Goal: Information Seeking & Learning: Check status

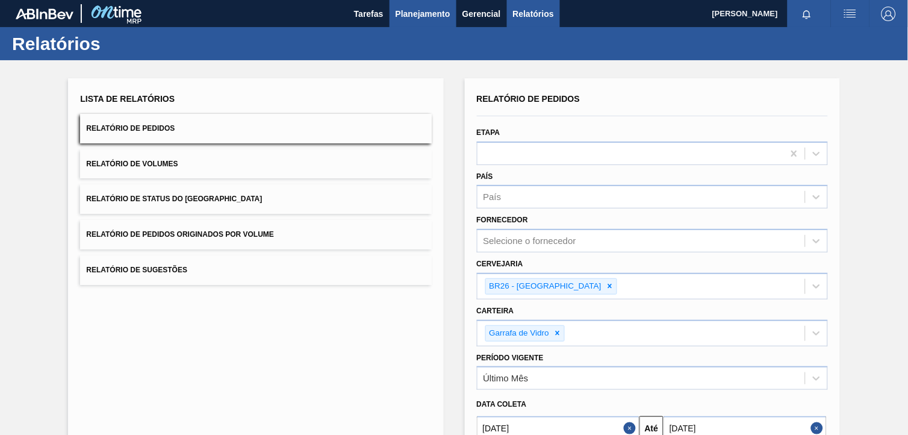
click at [417, 10] on span "Planejamento" at bounding box center [423, 14] width 55 height 14
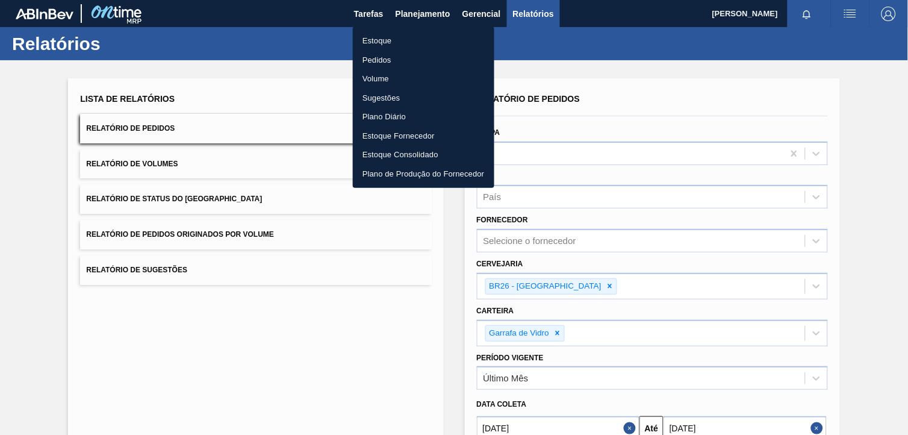
drag, startPoint x: 413, startPoint y: 37, endPoint x: 542, endPoint y: 62, distance: 131.8
click at [413, 38] on li "Estoque" at bounding box center [424, 40] width 142 height 19
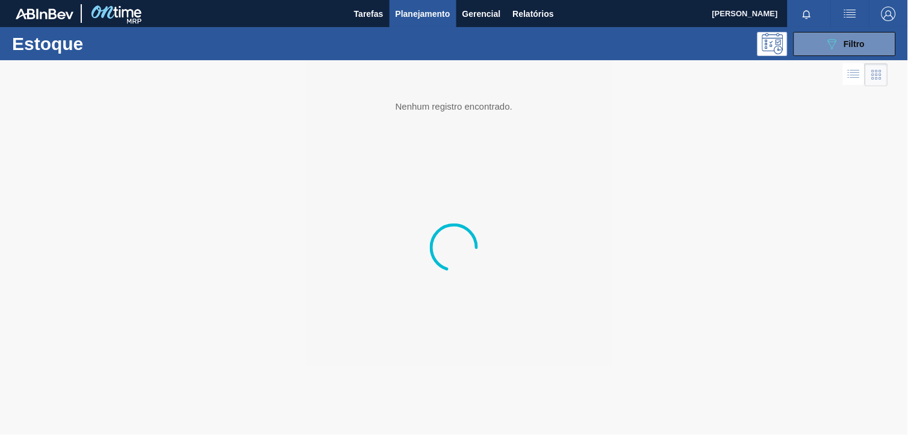
drag, startPoint x: 879, startPoint y: 51, endPoint x: 868, endPoint y: 63, distance: 16.2
click at [879, 51] on button "089F7B8B-B2A5-4AFE-B5C0-19BA573D28AC Filtro" at bounding box center [845, 44] width 102 height 24
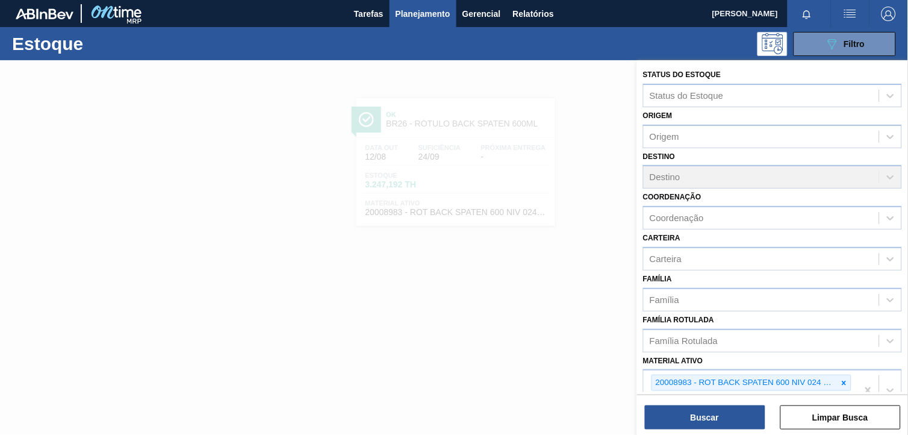
scroll to position [154, 0]
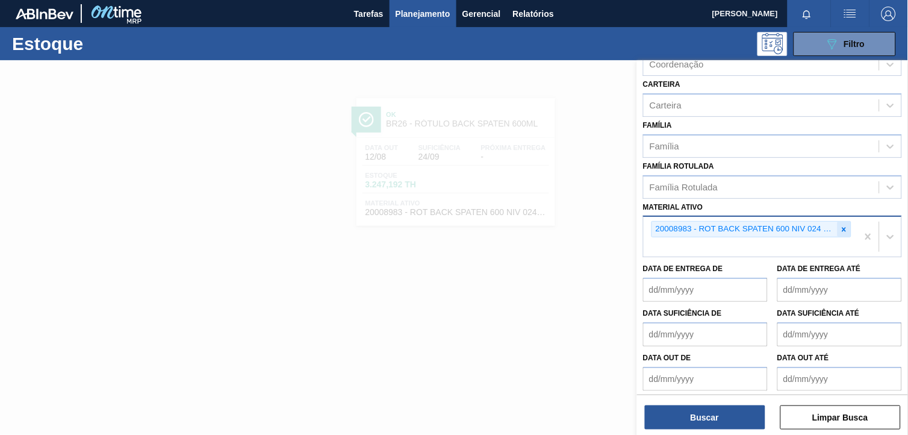
click at [846, 225] on icon at bounding box center [844, 229] width 8 height 8
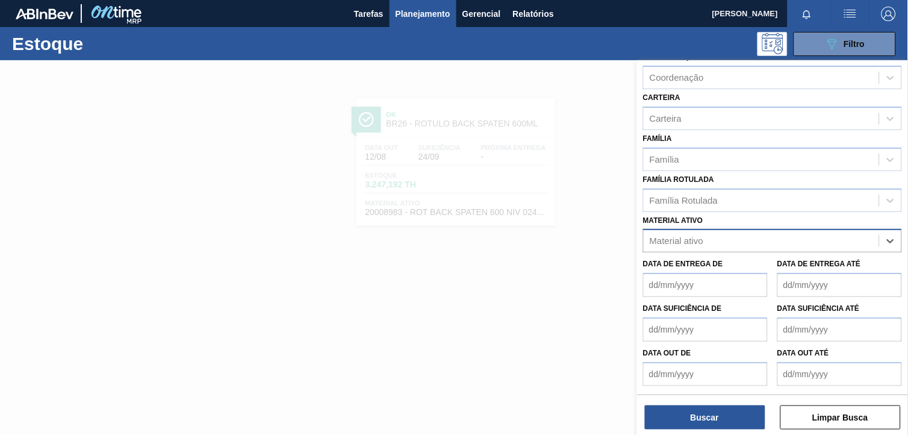
scroll to position [136, 0]
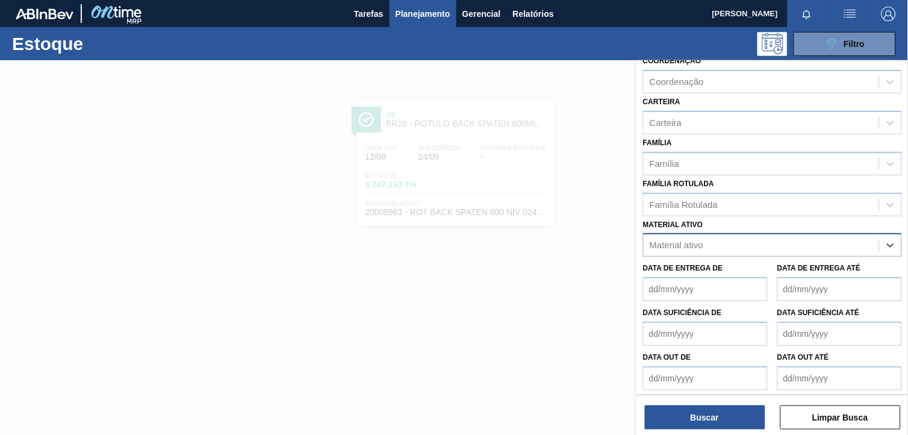
paste ativo "30029927"
type ativo "30029927"
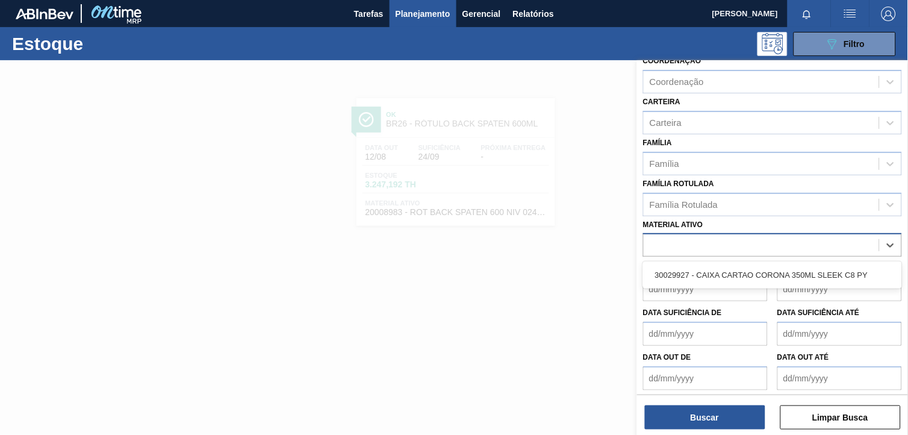
scroll to position [154, 0]
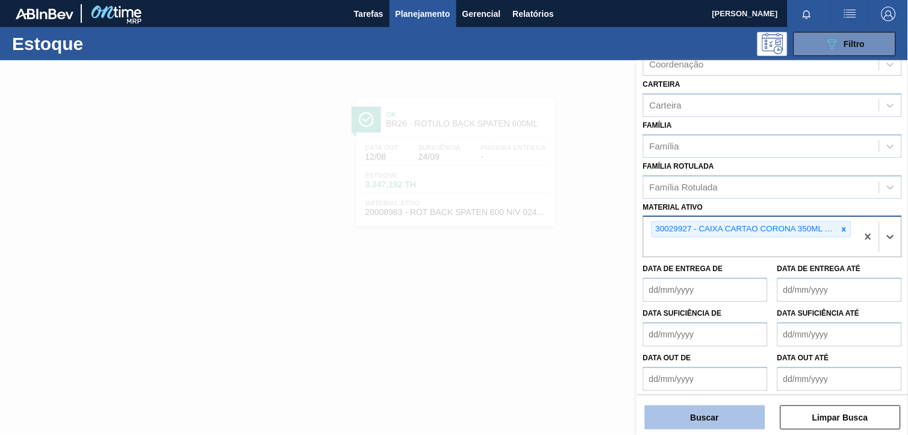
click at [695, 417] on button "Buscar" at bounding box center [705, 417] width 120 height 24
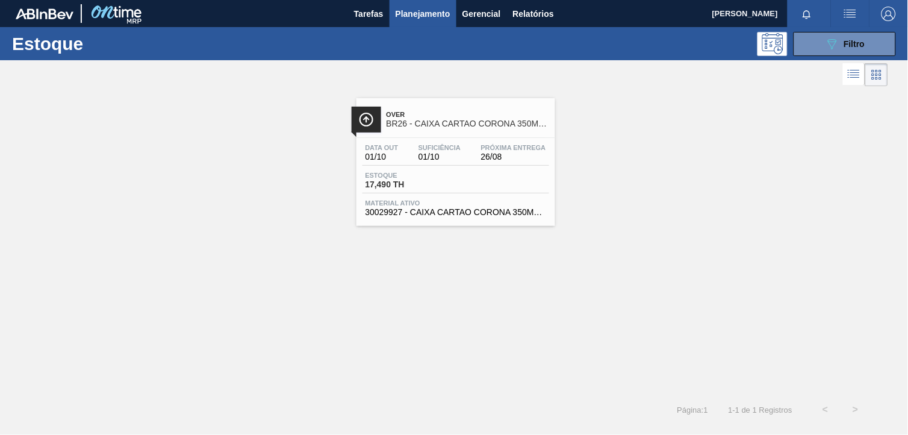
click at [498, 172] on div "Estoque 17,490 TH" at bounding box center [456, 183] width 187 height 22
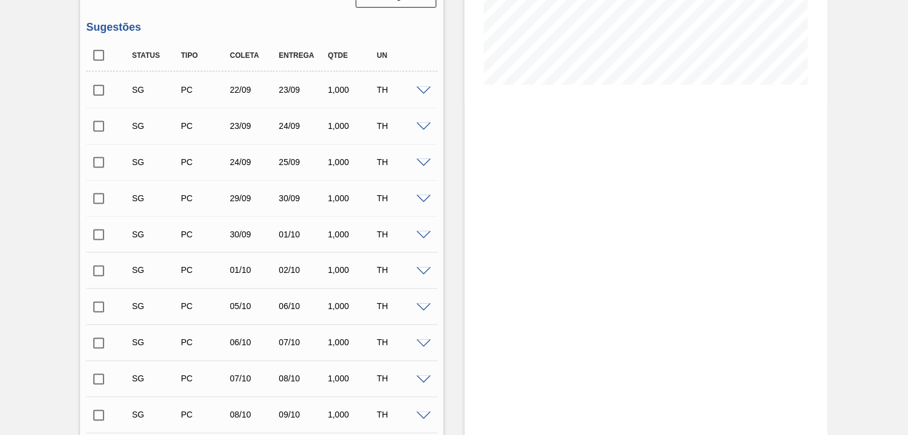
scroll to position [508, 0]
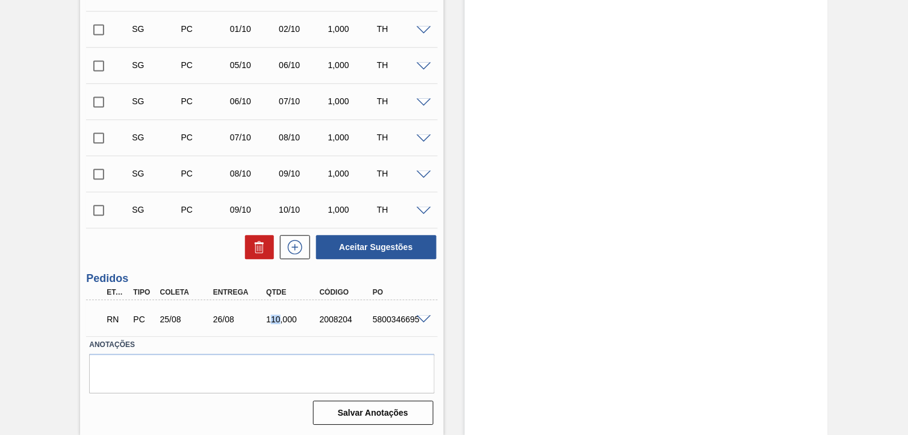
drag, startPoint x: 269, startPoint y: 316, endPoint x: 278, endPoint y: 314, distance: 9.4
click at [278, 315] on div "110,000" at bounding box center [292, 320] width 58 height 10
click at [275, 315] on div "110,000" at bounding box center [292, 320] width 58 height 10
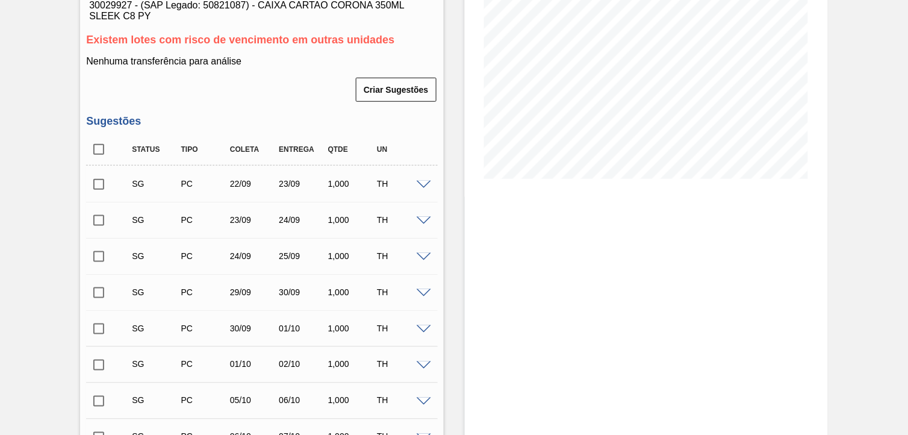
scroll to position [0, 0]
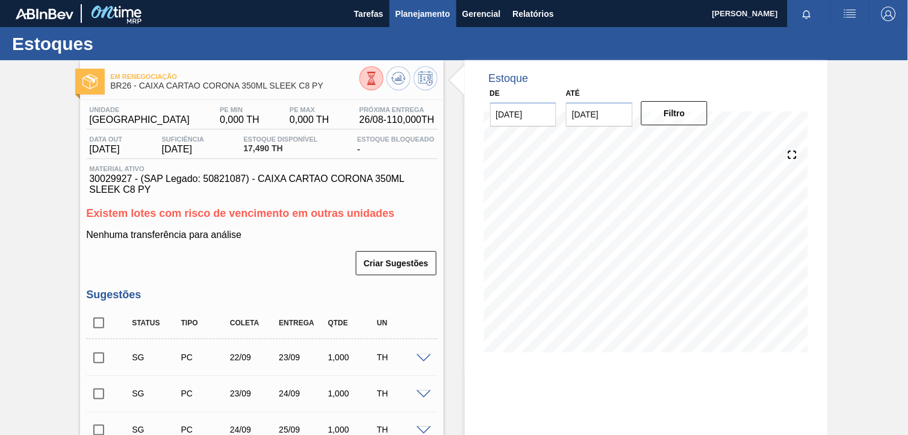
click at [404, 16] on span "Planejamento" at bounding box center [423, 14] width 55 height 14
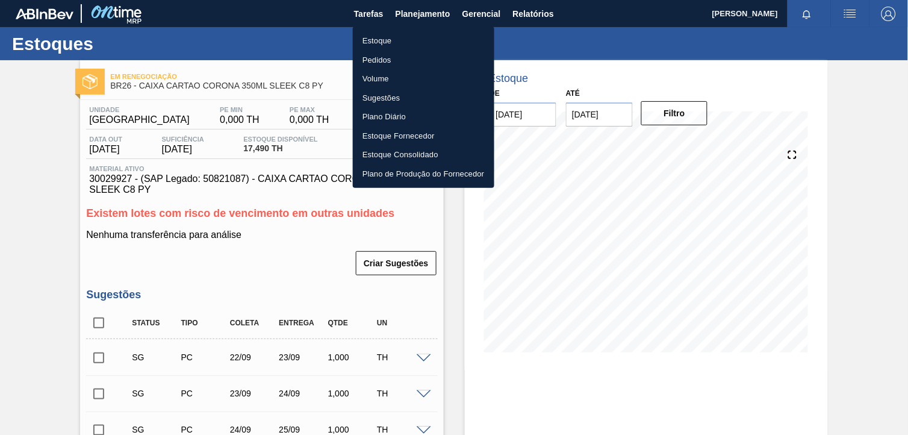
click at [449, 39] on li "Estoque" at bounding box center [424, 40] width 142 height 19
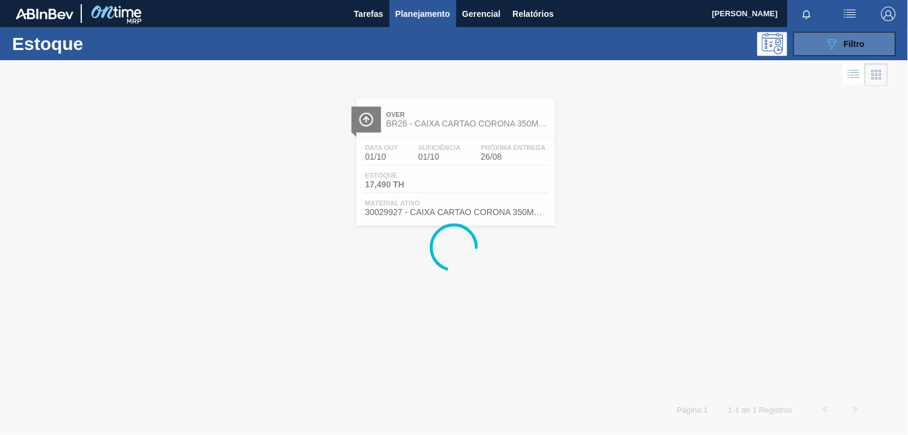
click at [844, 49] on div "089F7B8B-B2A5-4AFE-B5C0-19BA573D28AC Filtro" at bounding box center [845, 44] width 40 height 14
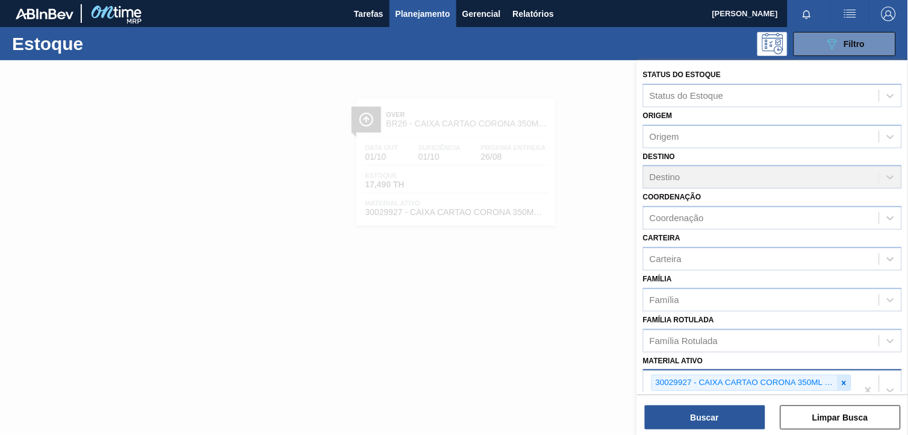
click at [841, 379] on icon at bounding box center [844, 383] width 8 height 8
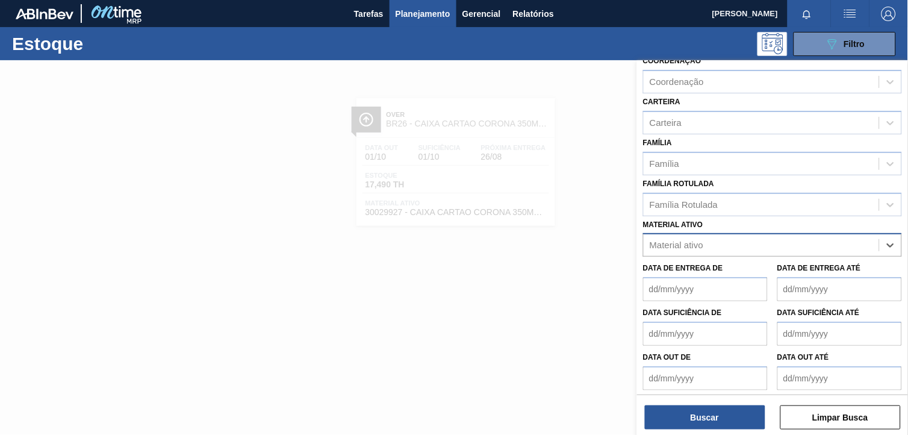
paste ativo "30030072"
type ativo "30030072"
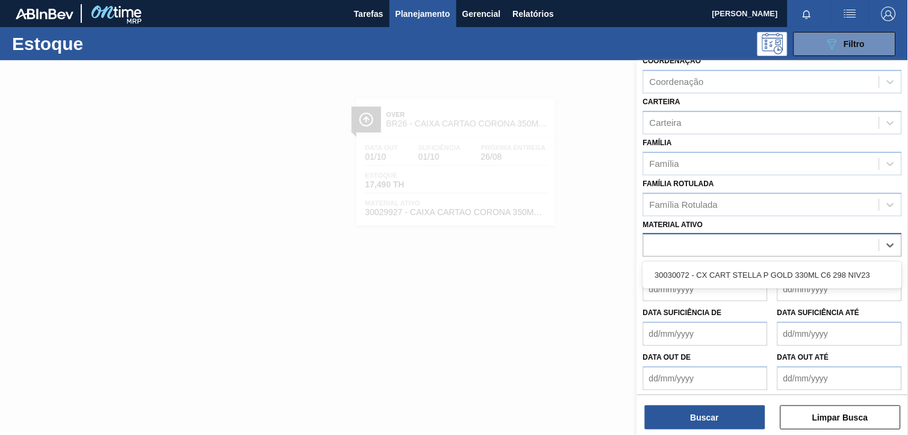
scroll to position [154, 0]
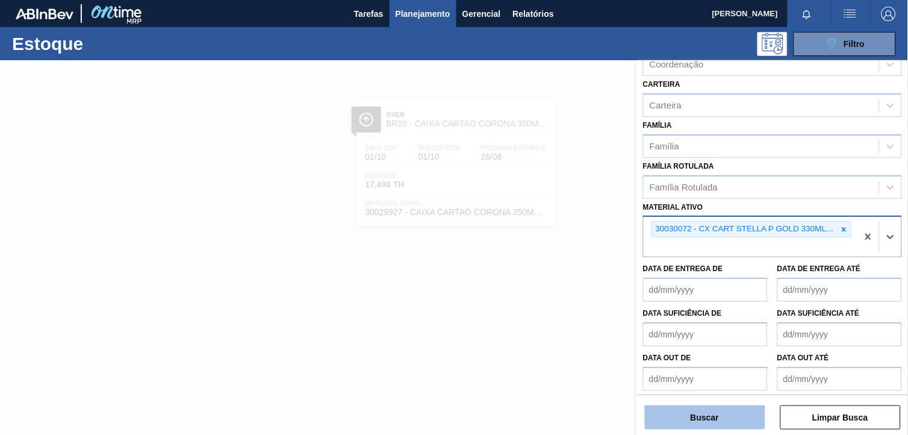
click at [731, 418] on button "Buscar" at bounding box center [705, 417] width 120 height 24
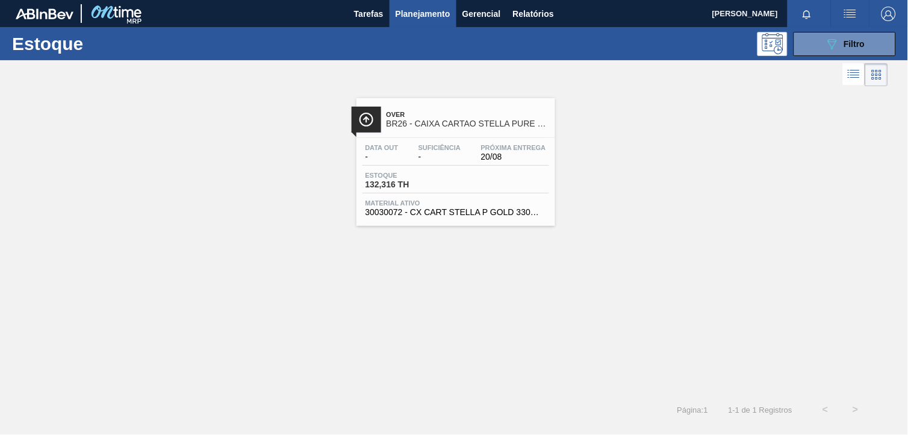
click at [506, 133] on div "Over BR26 - CAIXA CARTAO STELLA PURE GOLD 330 ML" at bounding box center [468, 119] width 163 height 27
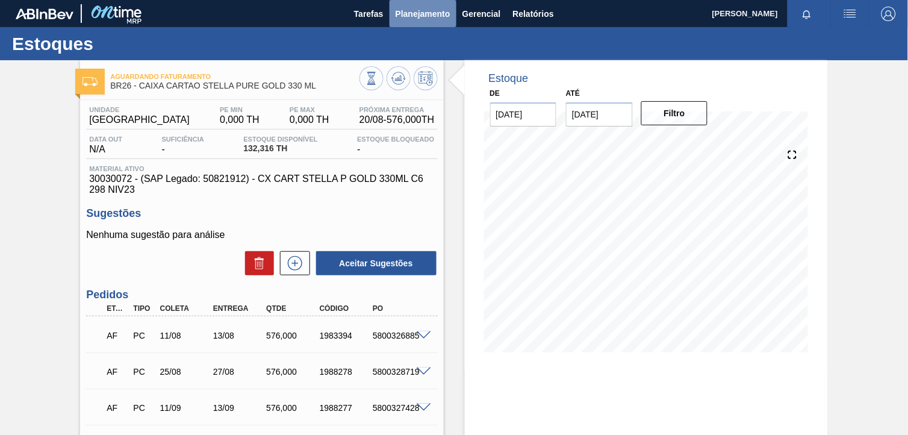
click at [420, 8] on span "Planejamento" at bounding box center [423, 14] width 55 height 14
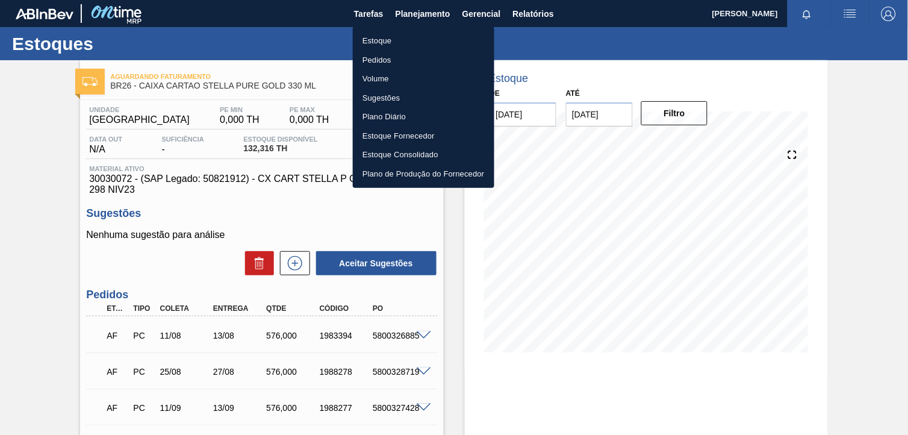
click at [429, 43] on li "Estoque" at bounding box center [424, 40] width 142 height 19
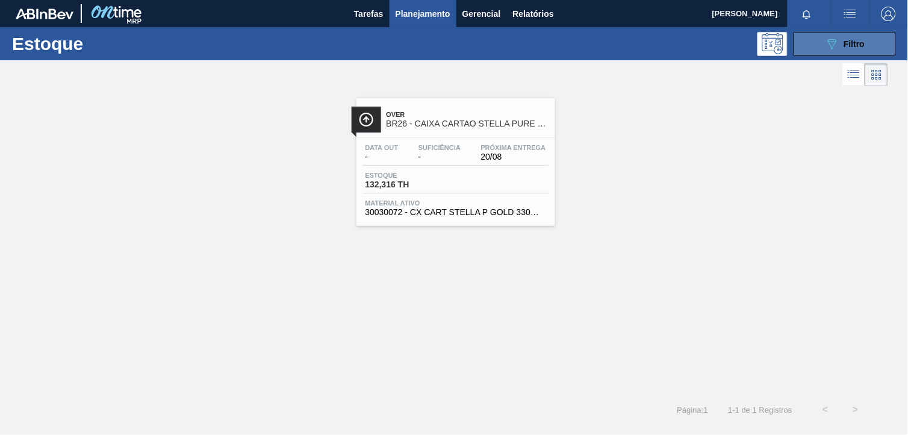
click at [832, 47] on icon "089F7B8B-B2A5-4AFE-B5C0-19BA573D28AC" at bounding box center [832, 44] width 14 height 14
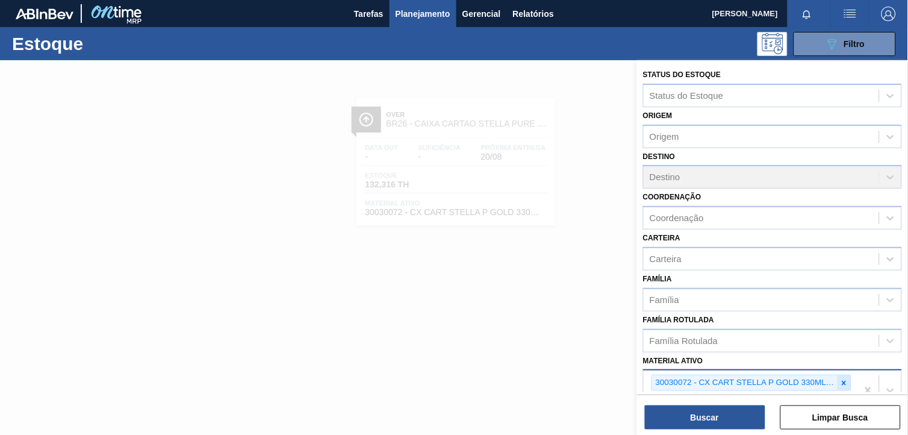
click at [849, 384] on div at bounding box center [844, 382] width 13 height 15
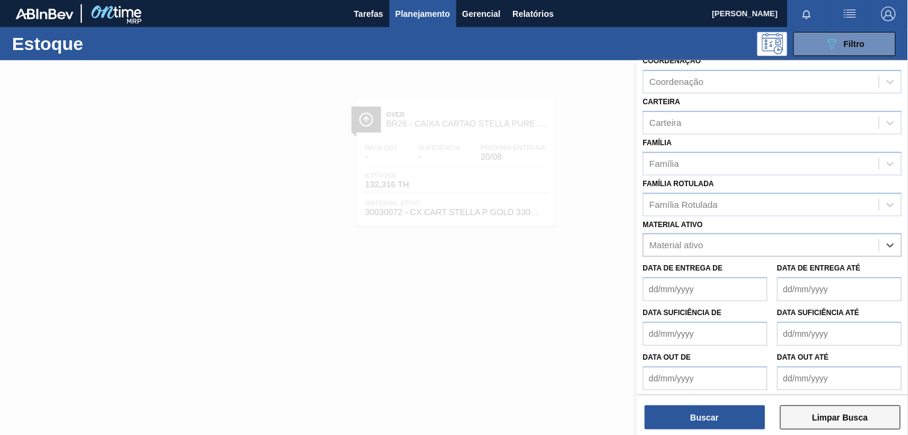
paste ativo "30003188"
type ativo "30003188"
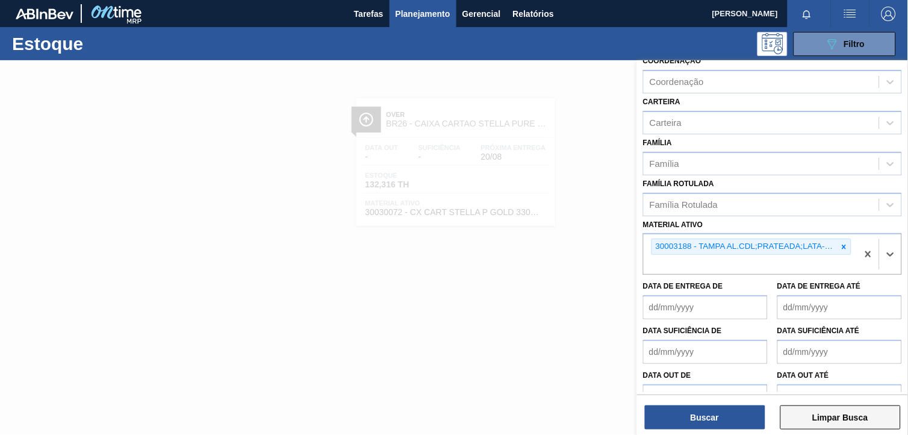
scroll to position [154, 0]
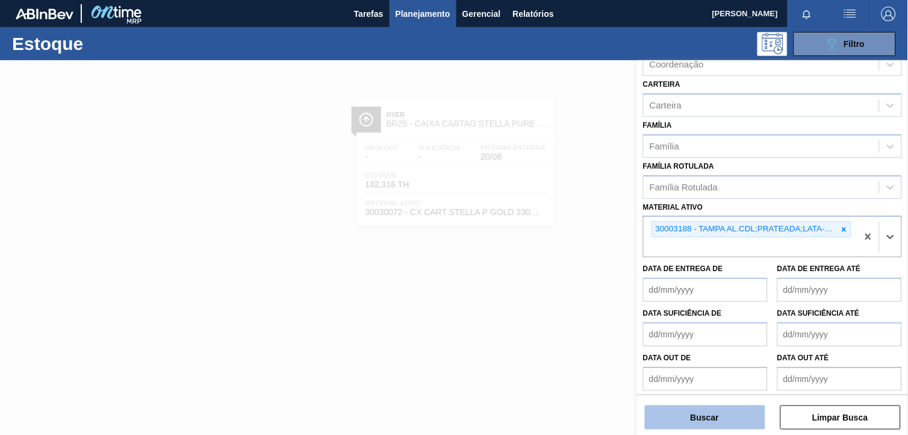
click at [713, 405] on button "Buscar" at bounding box center [705, 417] width 120 height 24
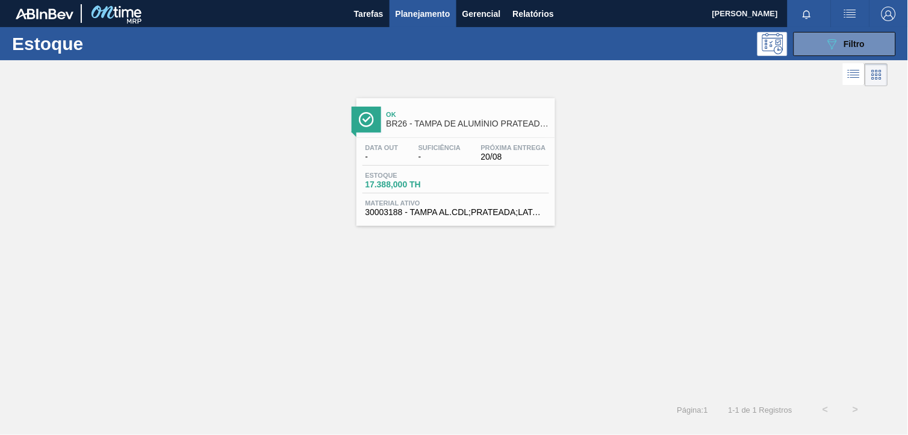
click at [466, 205] on span "Material ativo" at bounding box center [456, 202] width 181 height 7
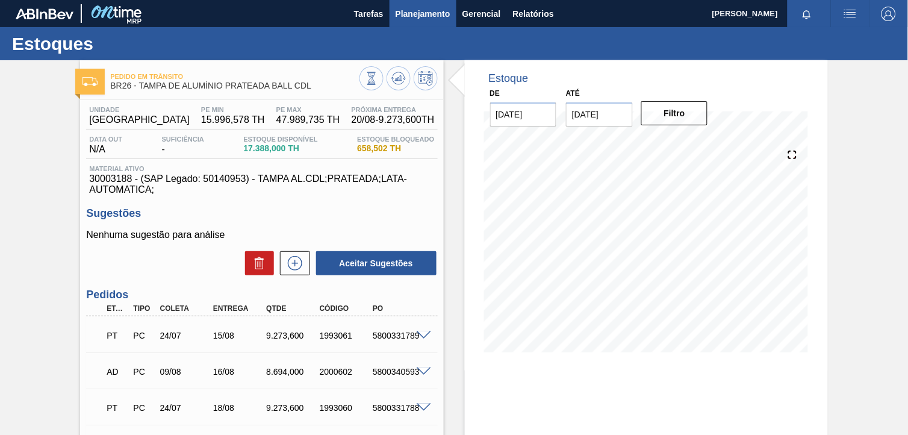
click at [411, 3] on button "Planejamento" at bounding box center [423, 13] width 67 height 27
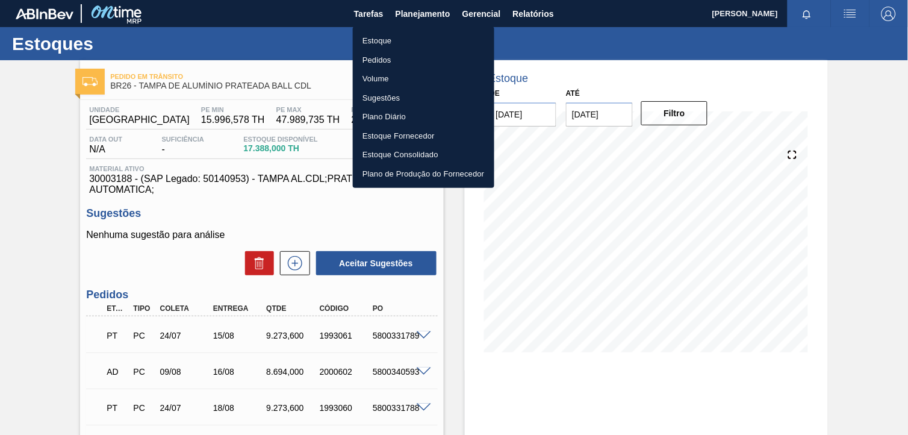
click at [437, 35] on li "Estoque" at bounding box center [424, 40] width 142 height 19
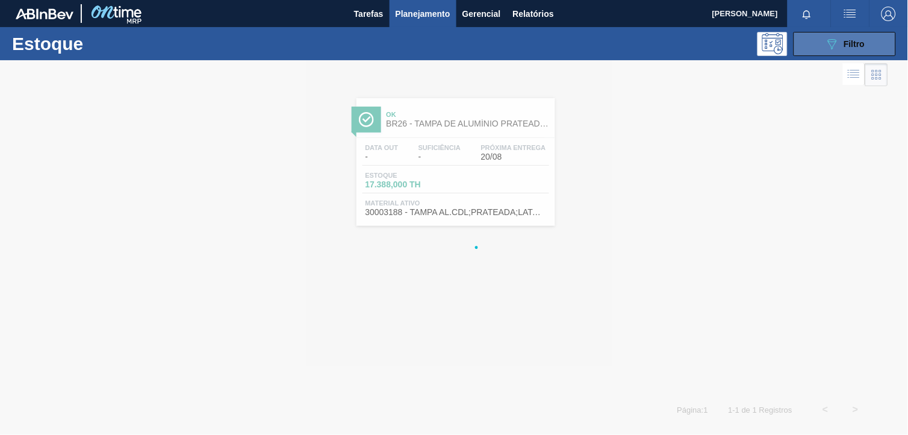
click at [823, 39] on button "089F7B8B-B2A5-4AFE-B5C0-19BA573D28AC Filtro" at bounding box center [845, 44] width 102 height 24
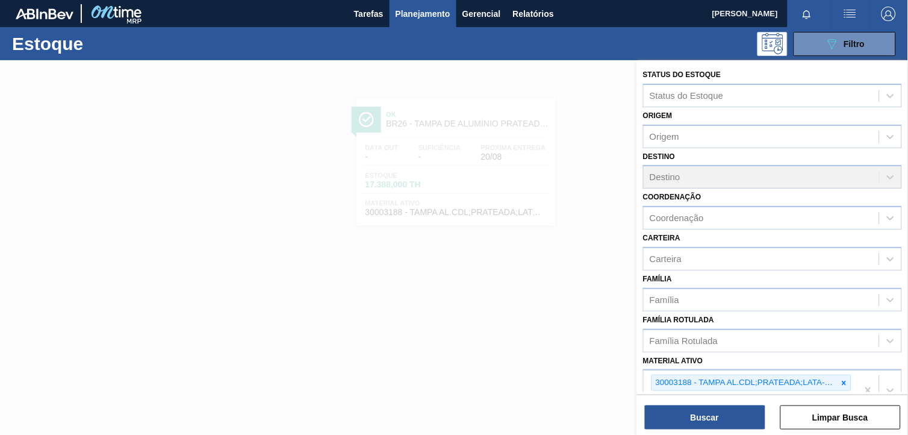
click at [843, 381] on icon at bounding box center [845, 383] width 4 height 4
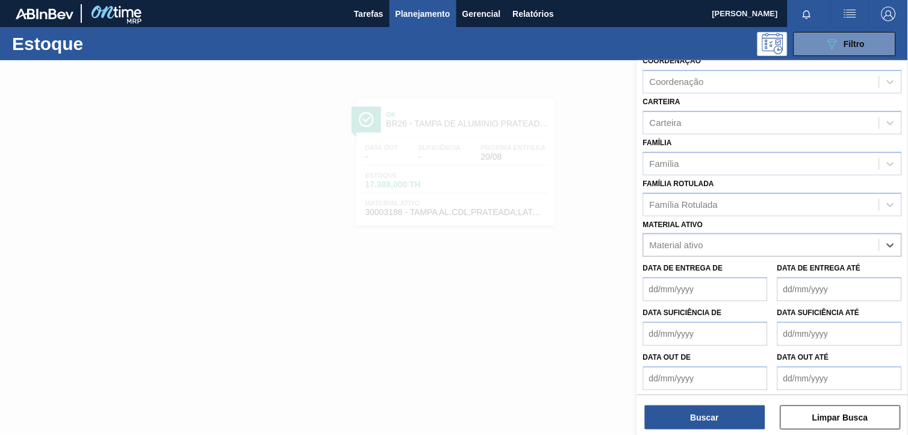
paste ativo "30030072"
type ativo "30030072"
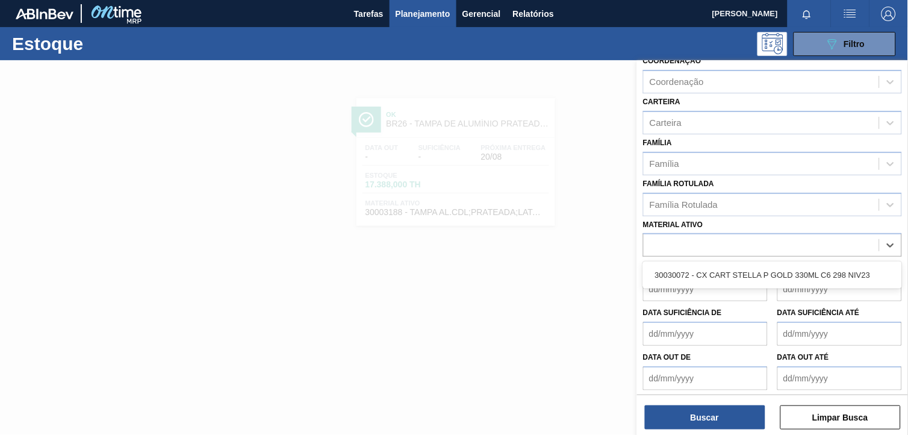
scroll to position [154, 0]
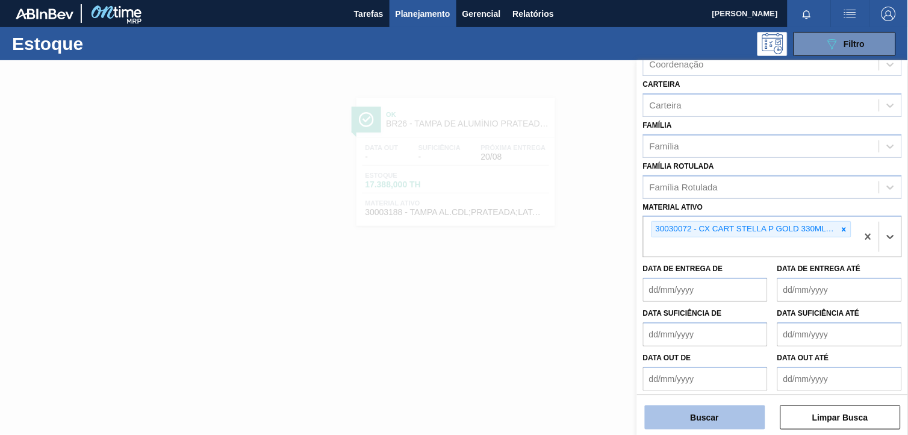
click at [666, 413] on button "Buscar" at bounding box center [705, 417] width 120 height 24
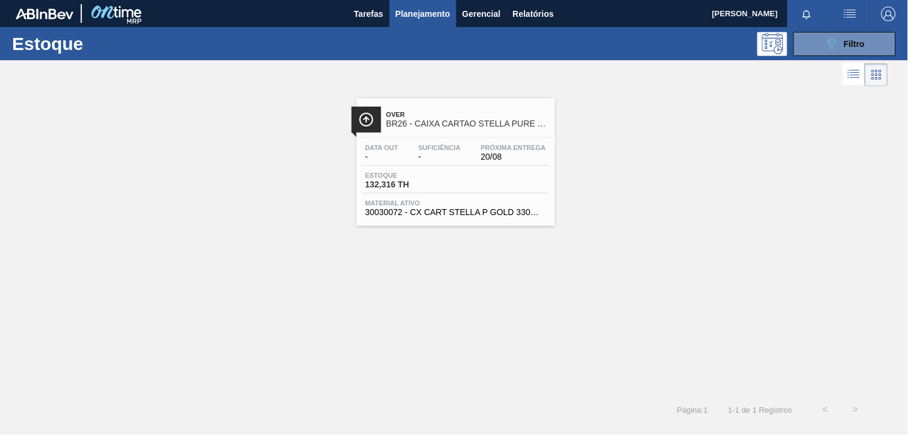
click at [413, 120] on span "BR26 - CAIXA CARTAO STELLA PURE GOLD 330 ML" at bounding box center [468, 123] width 163 height 9
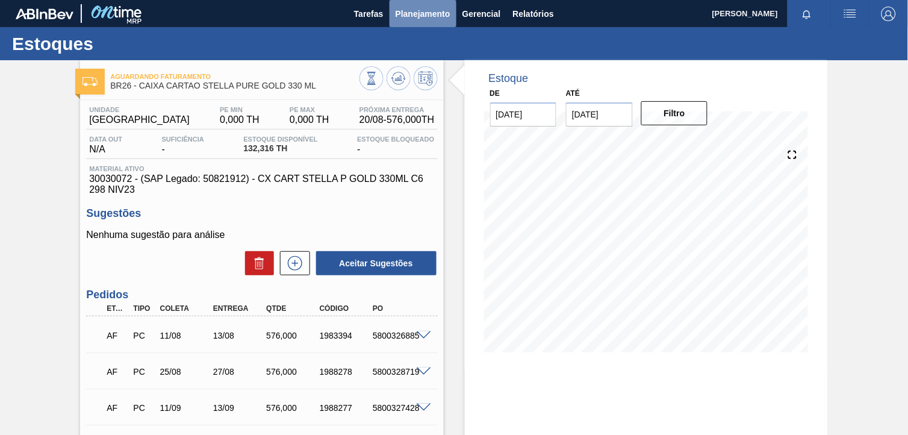
click at [412, 14] on span "Planejamento" at bounding box center [423, 14] width 55 height 14
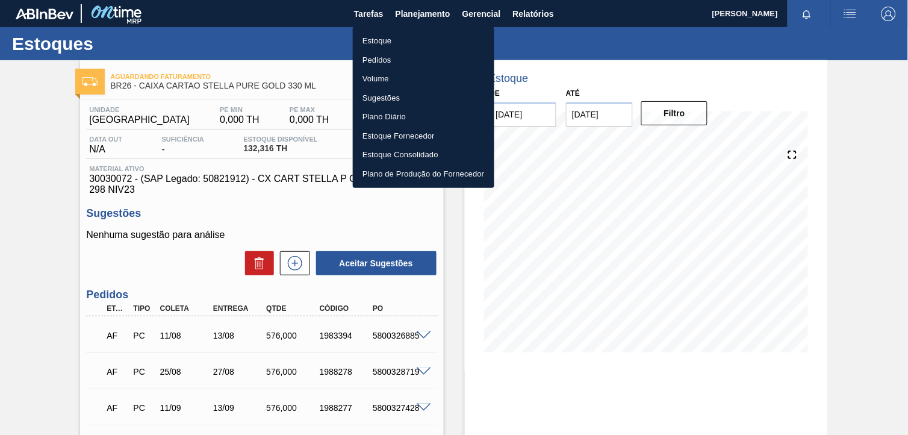
click at [465, 38] on li "Estoque" at bounding box center [424, 40] width 142 height 19
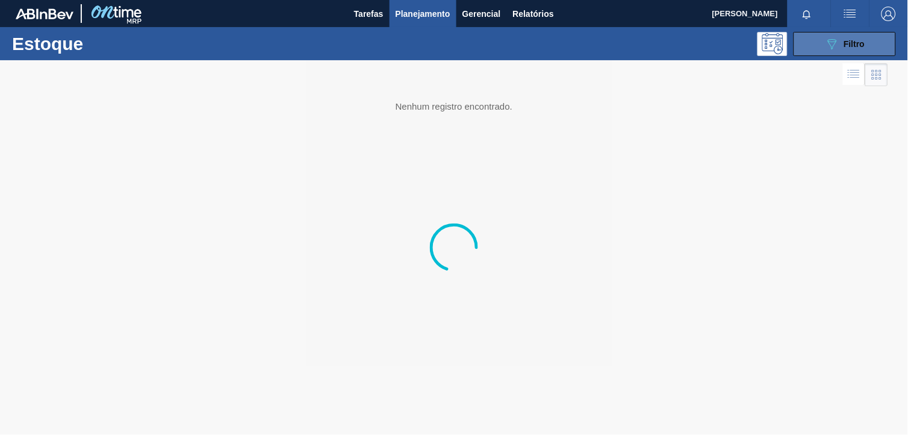
click at [847, 47] on span "Filtro" at bounding box center [855, 44] width 21 height 10
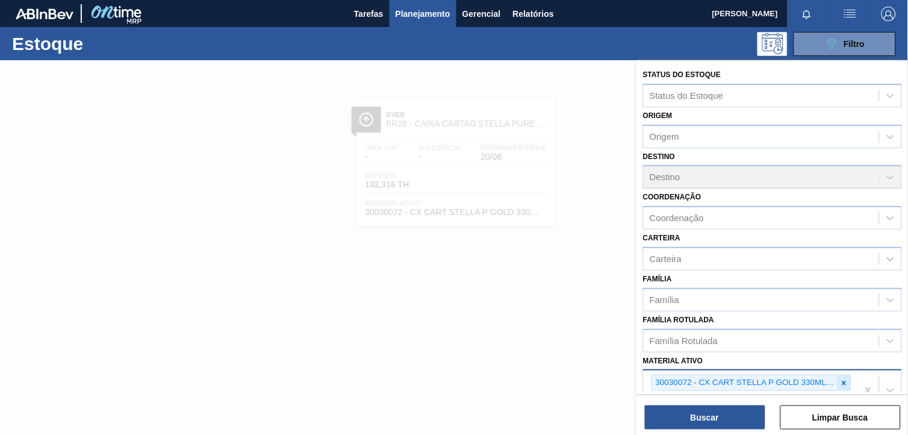
click at [845, 379] on icon at bounding box center [844, 383] width 8 height 8
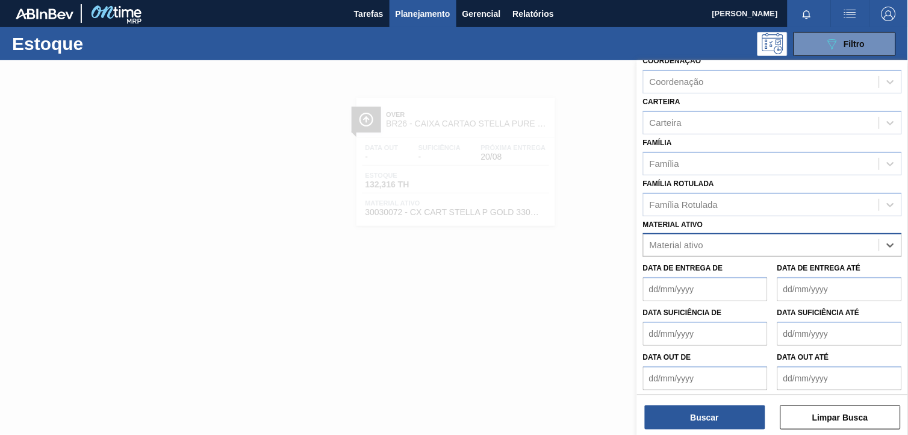
paste ativo "30033772"
type ativo "30033772"
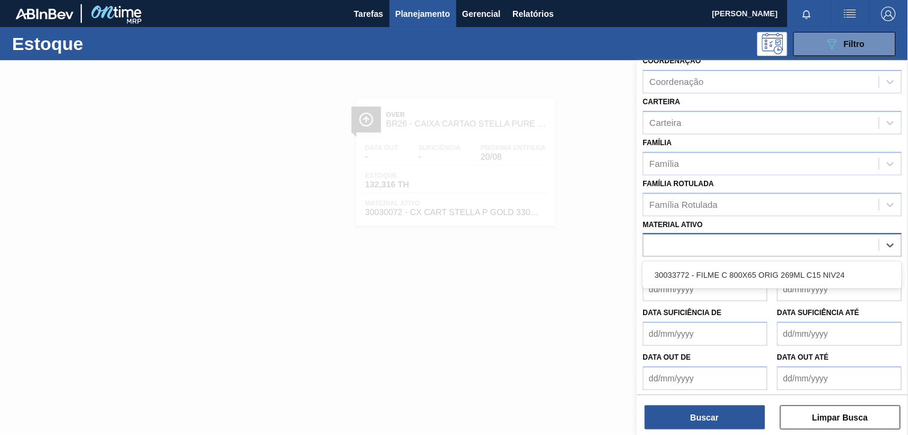
scroll to position [154, 0]
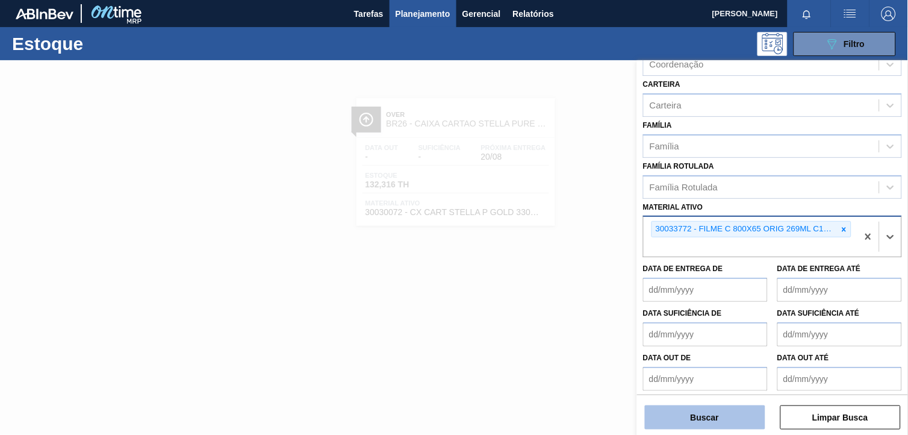
click at [743, 418] on button "Buscar" at bounding box center [705, 417] width 120 height 24
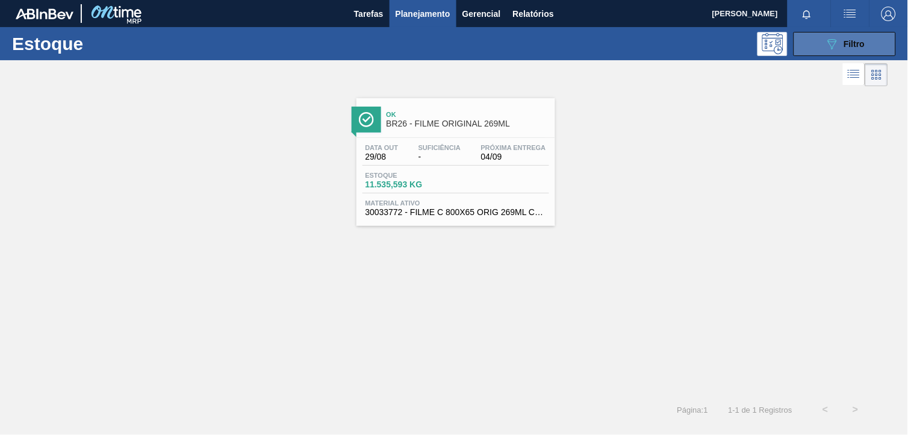
click at [848, 40] on span "Filtro" at bounding box center [855, 44] width 21 height 10
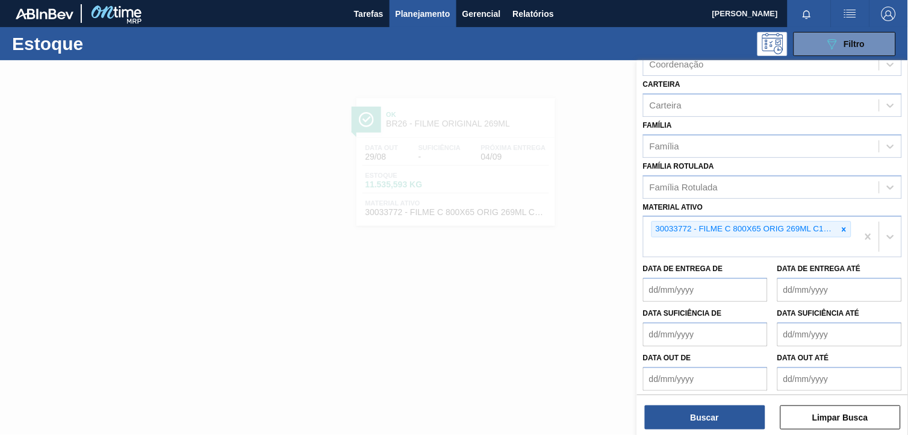
click at [850, 222] on div at bounding box center [844, 229] width 13 height 15
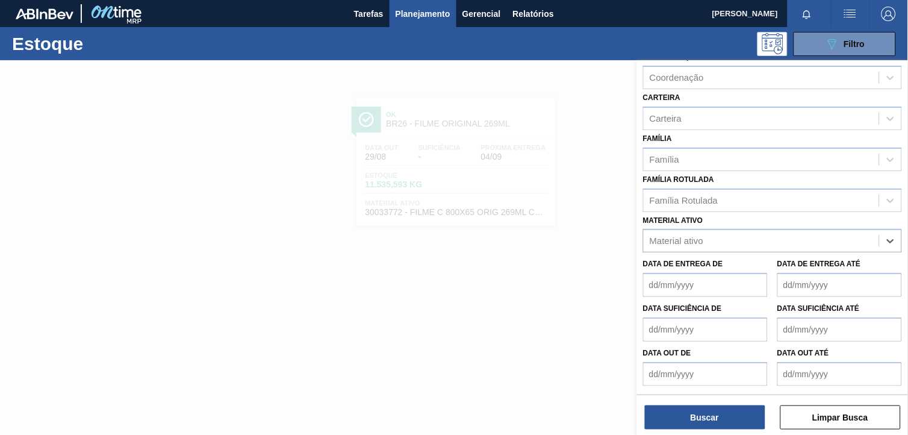
scroll to position [136, 0]
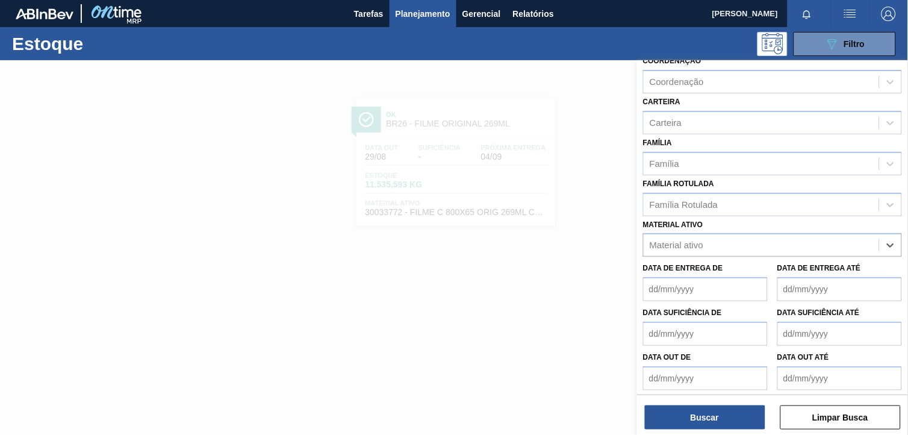
paste ativo "30003359"
type ativo "30003359"
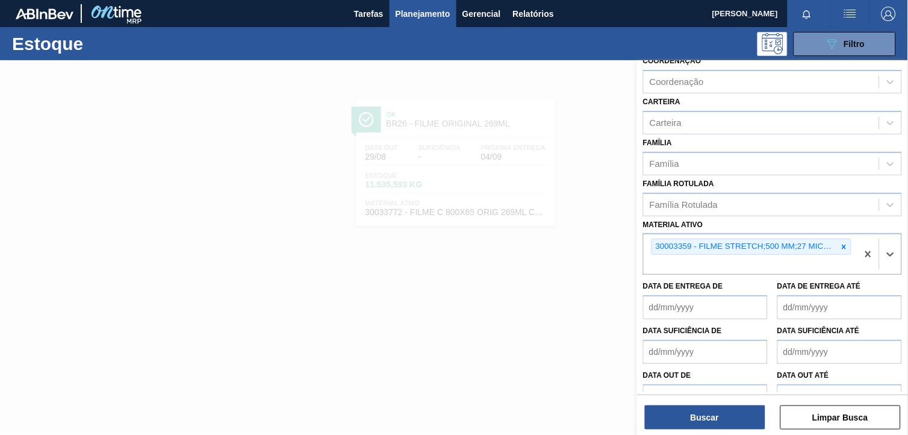
scroll to position [154, 0]
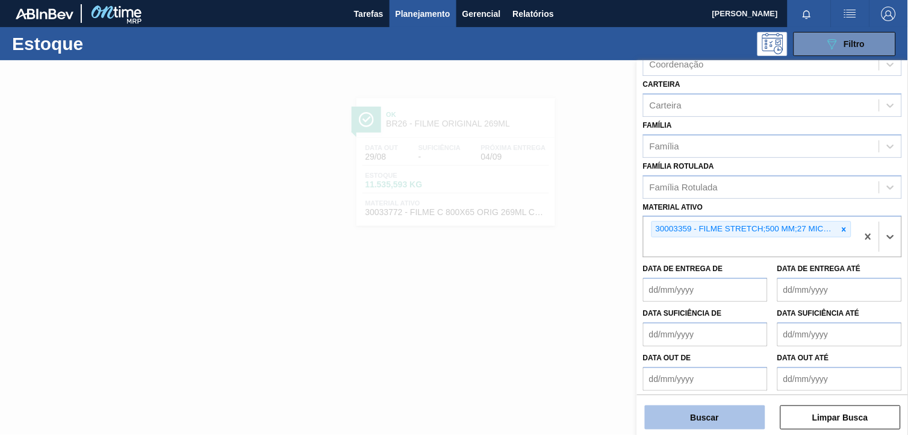
click at [695, 408] on button "Buscar" at bounding box center [705, 417] width 120 height 24
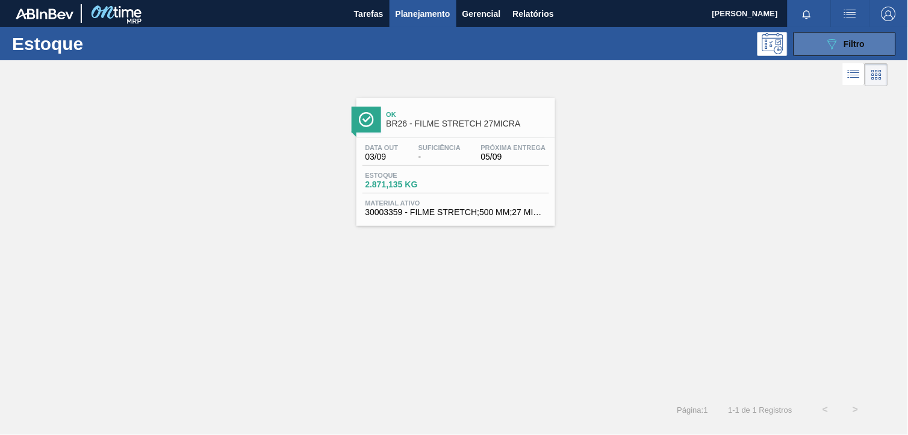
click at [857, 49] on div "089F7B8B-B2A5-4AFE-B5C0-19BA573D28AC Filtro" at bounding box center [845, 44] width 40 height 14
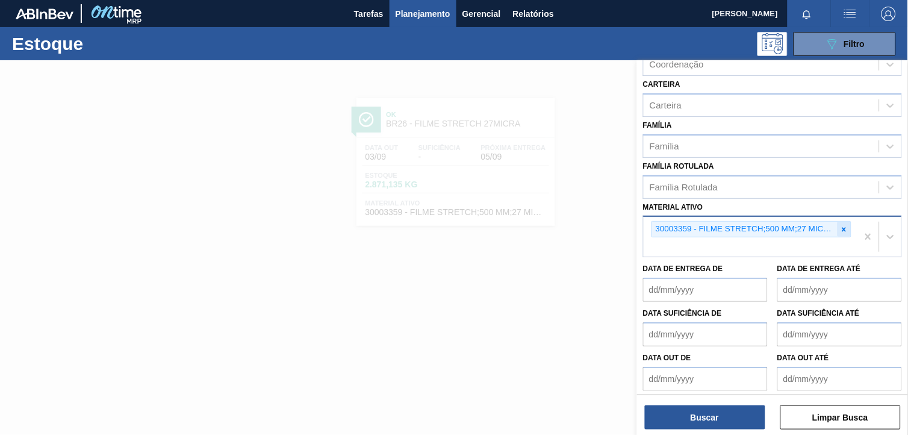
click at [844, 225] on icon at bounding box center [844, 229] width 8 height 8
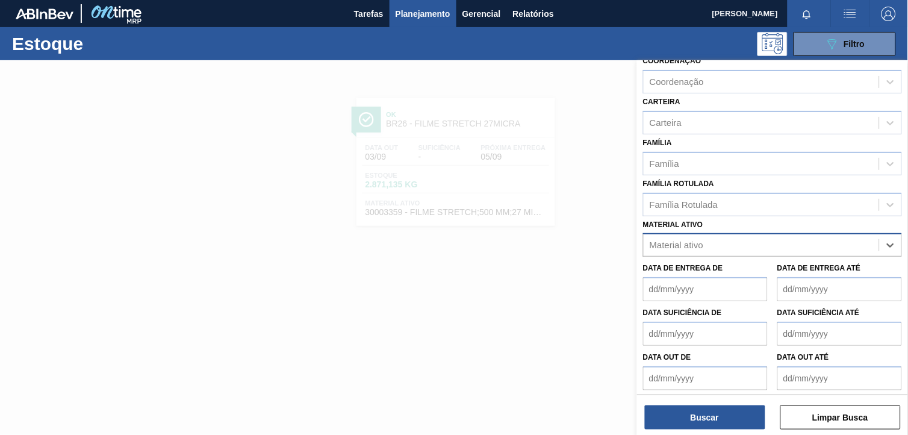
paste ativo "30004808"
type ativo "30004808"
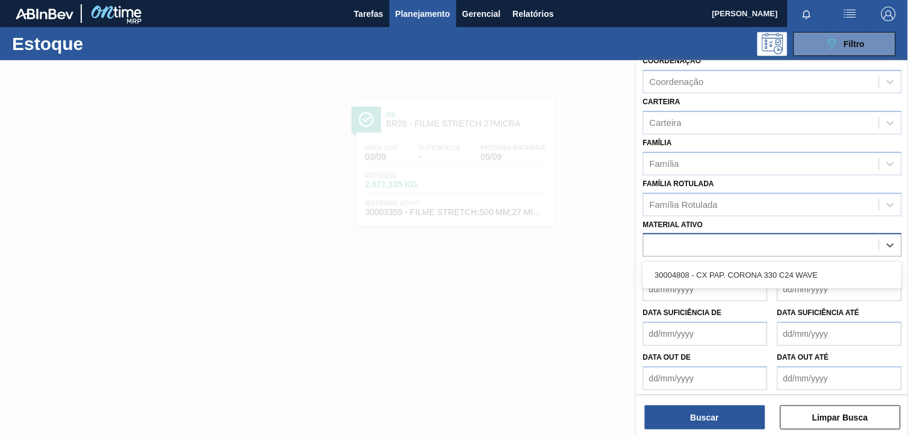
scroll to position [139, 0]
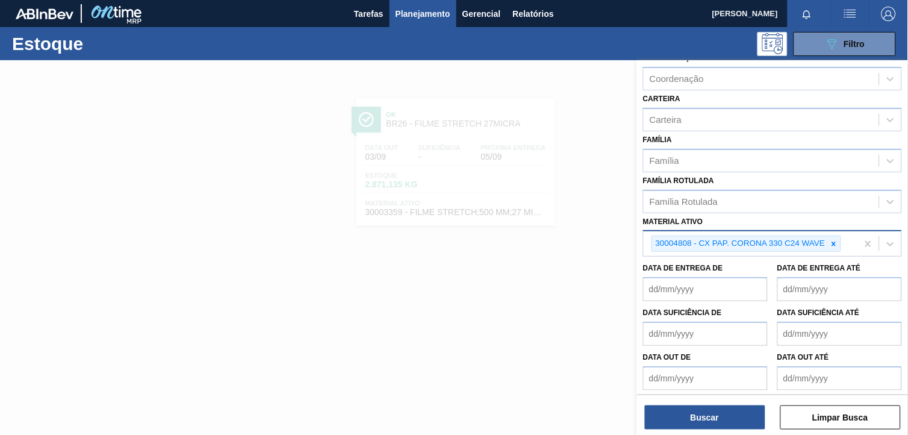
drag, startPoint x: 732, startPoint y: 416, endPoint x: 581, endPoint y: 330, distance: 174.5
click at [729, 416] on button "Buscar" at bounding box center [705, 417] width 120 height 24
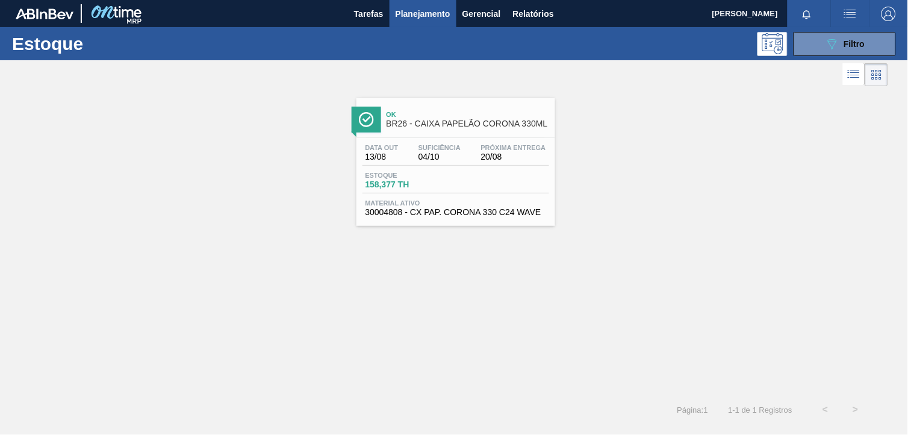
click at [441, 173] on span "Estoque" at bounding box center [408, 175] width 84 height 7
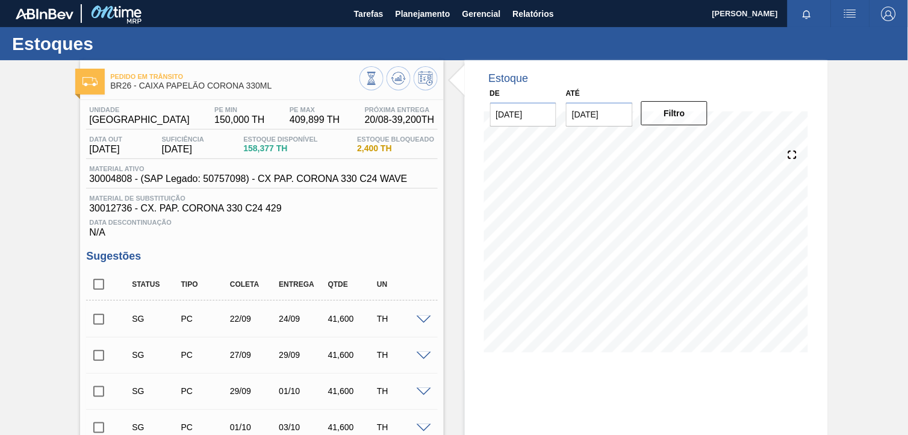
scroll to position [334, 0]
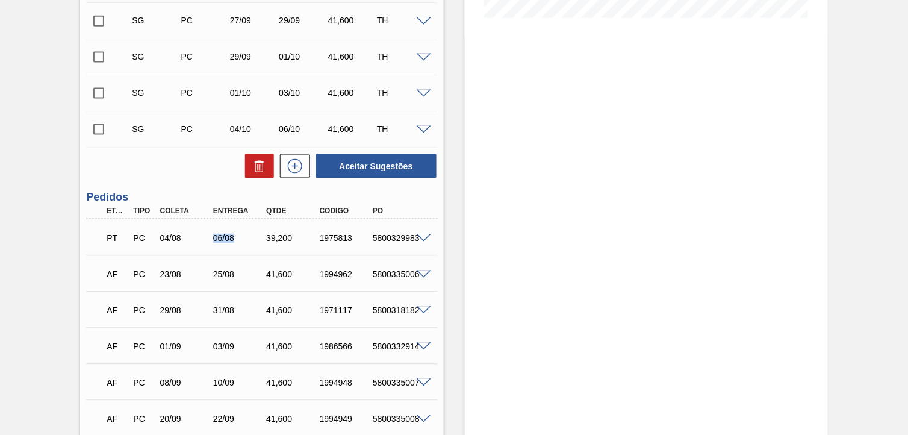
drag, startPoint x: 208, startPoint y: 233, endPoint x: 263, endPoint y: 233, distance: 54.2
click at [263, 233] on div "PT PC 04/08 06/08 39,200 1975813 5800329983" at bounding box center [258, 237] width 319 height 24
drag, startPoint x: 263, startPoint y: 233, endPoint x: 230, endPoint y: 275, distance: 53.3
click at [230, 275] on div "25/08" at bounding box center [239, 275] width 58 height 10
